Goal: Transaction & Acquisition: Obtain resource

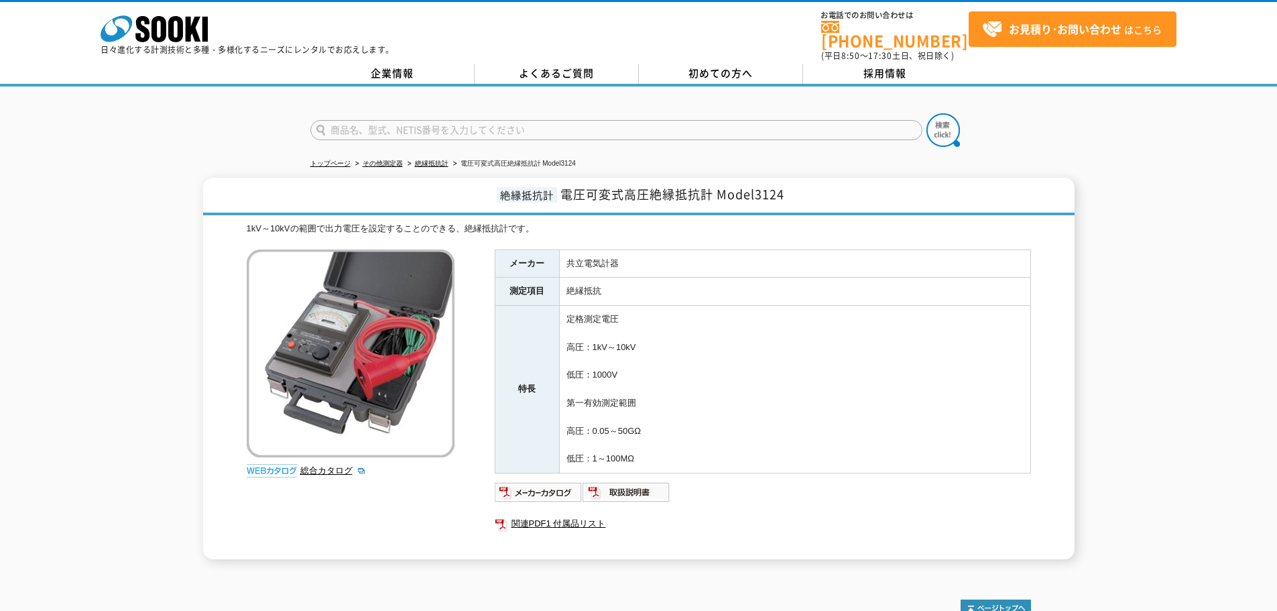
scroll to position [131, 0]
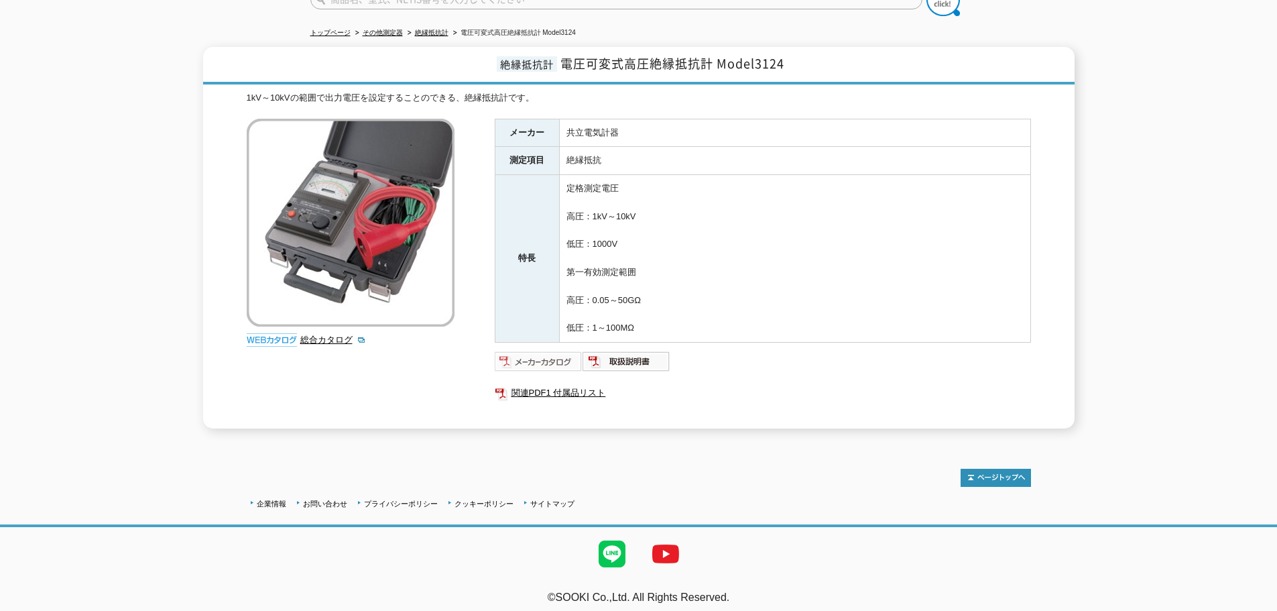
click at [553, 351] on img at bounding box center [539, 361] width 88 height 21
